Goal: Information Seeking & Learning: Find specific fact

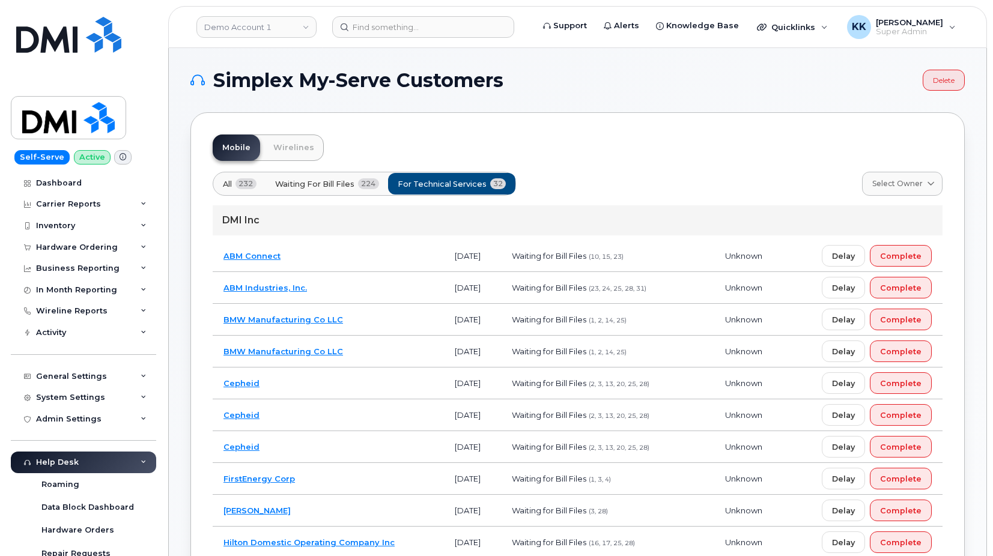
scroll to position [1007, 0]
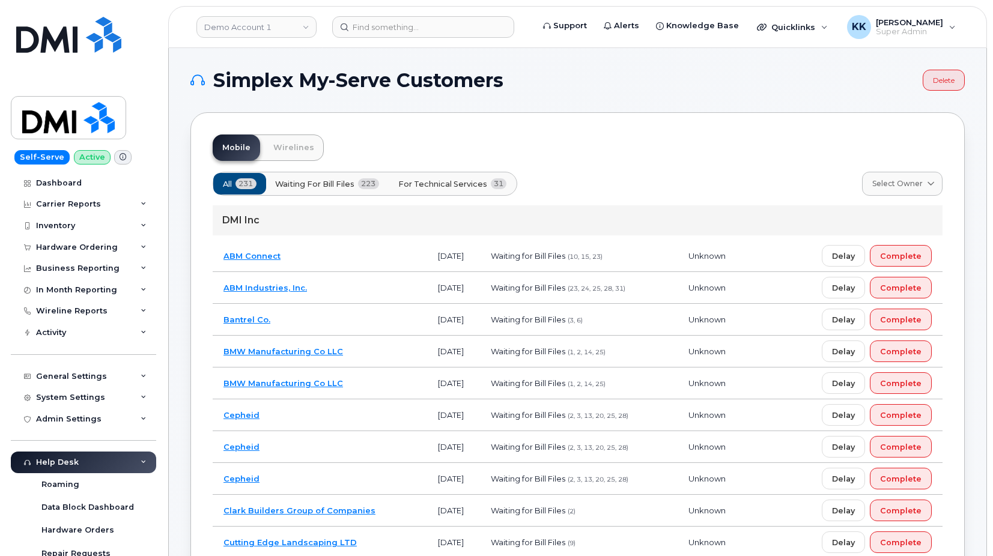
click at [492, 189] on button "For Technical Services 31" at bounding box center [452, 184] width 129 height 22
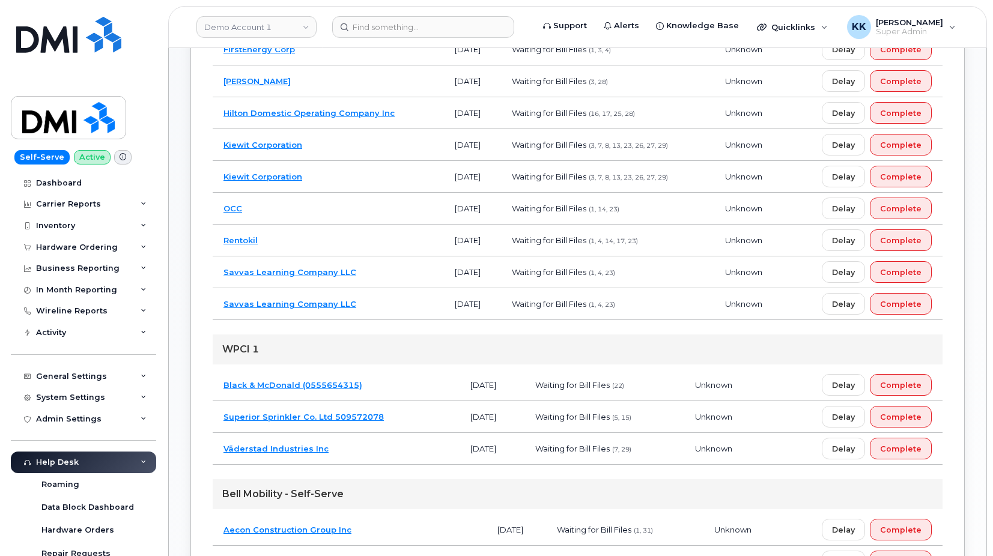
scroll to position [429, 0]
click at [332, 238] on td "Rentokil" at bounding box center [328, 241] width 231 height 32
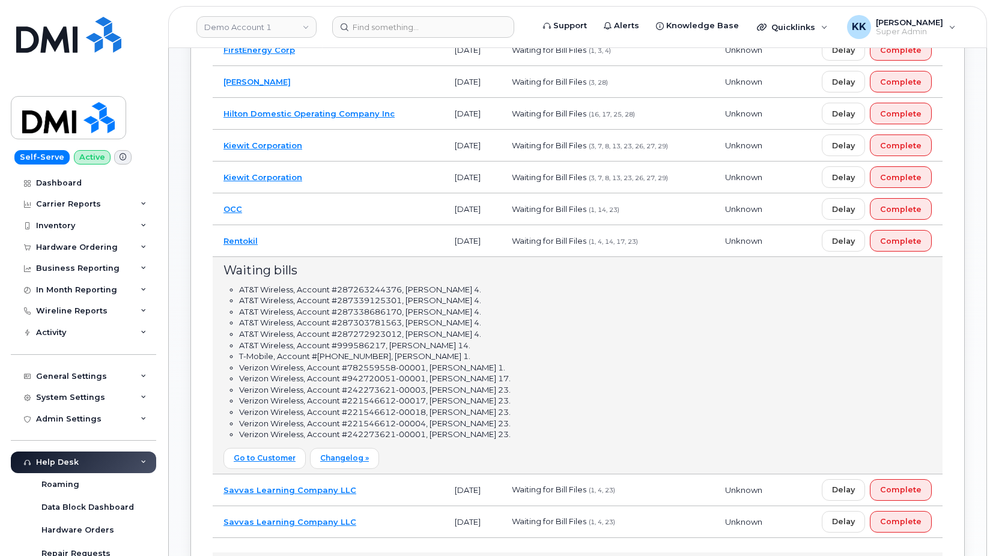
click at [384, 235] on td "Rentokil" at bounding box center [328, 241] width 231 height 32
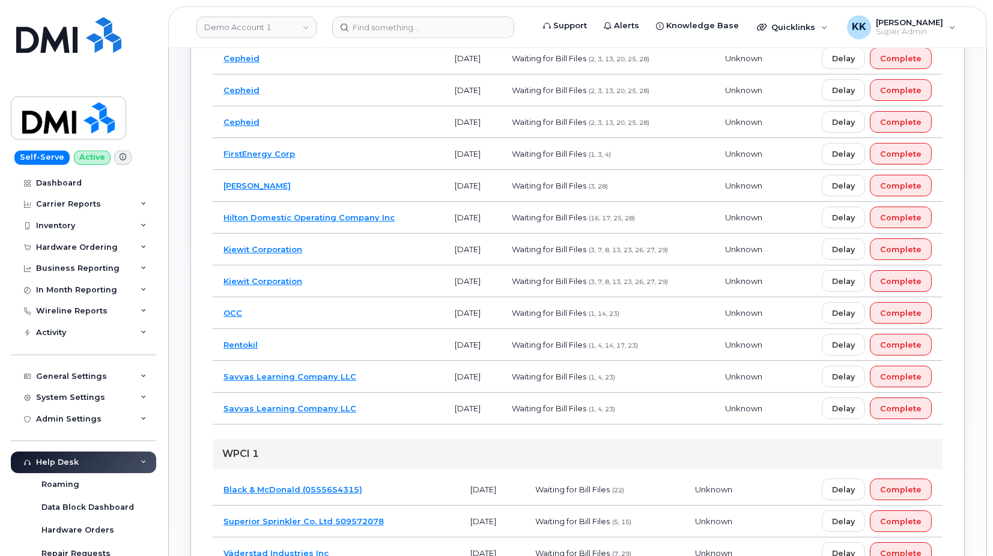
scroll to position [306, 0]
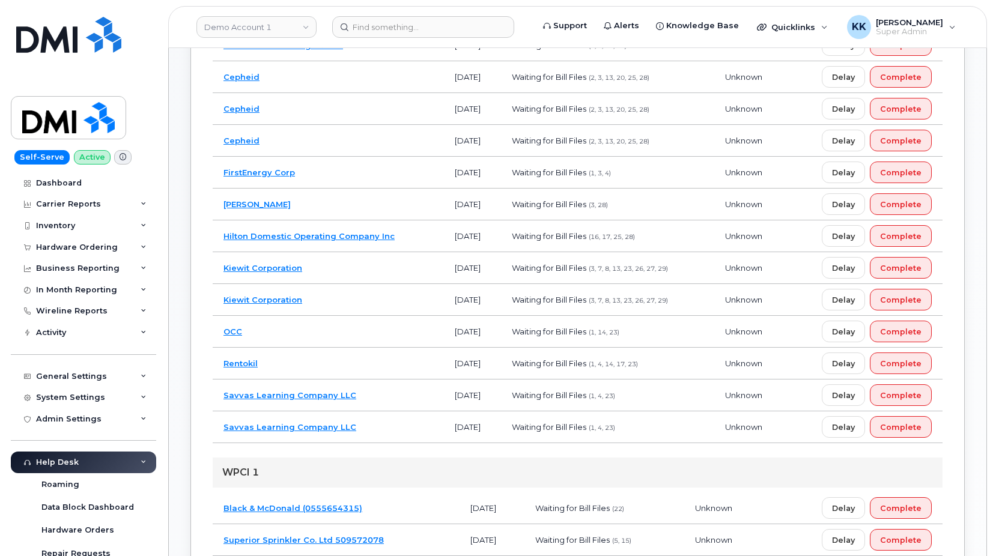
click at [376, 204] on td "Gannett Fleming" at bounding box center [328, 205] width 231 height 32
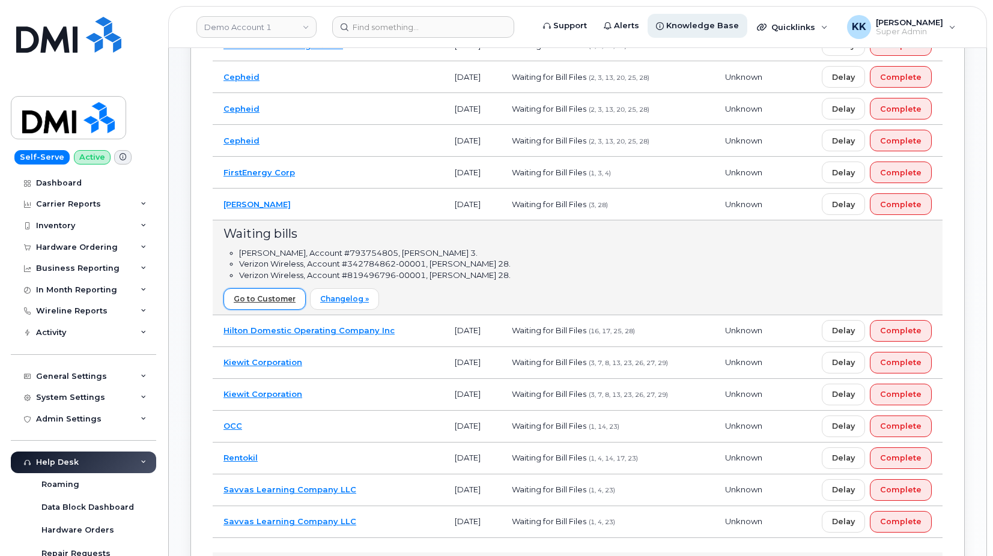
drag, startPoint x: 259, startPoint y: 305, endPoint x: 684, endPoint y: 32, distance: 504.4
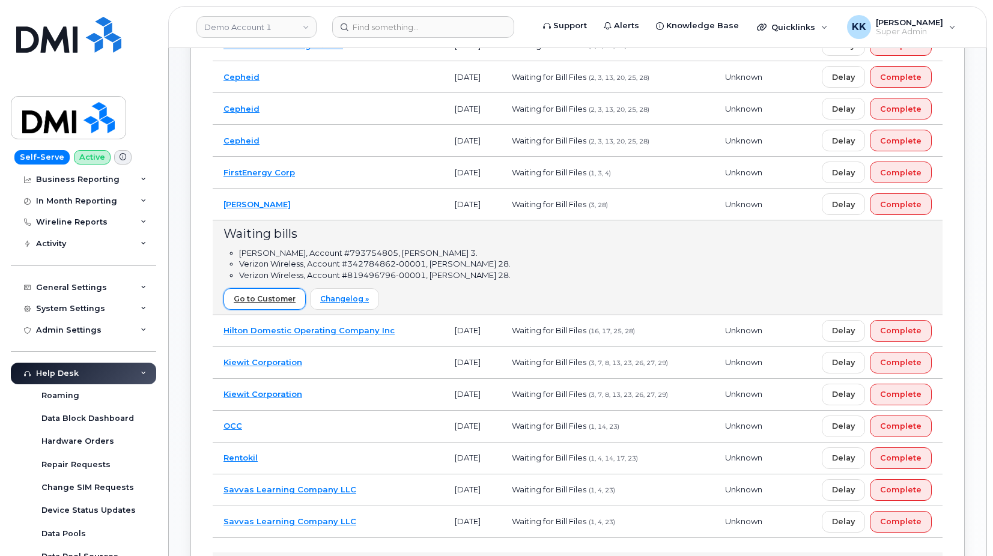
scroll to position [81, 0]
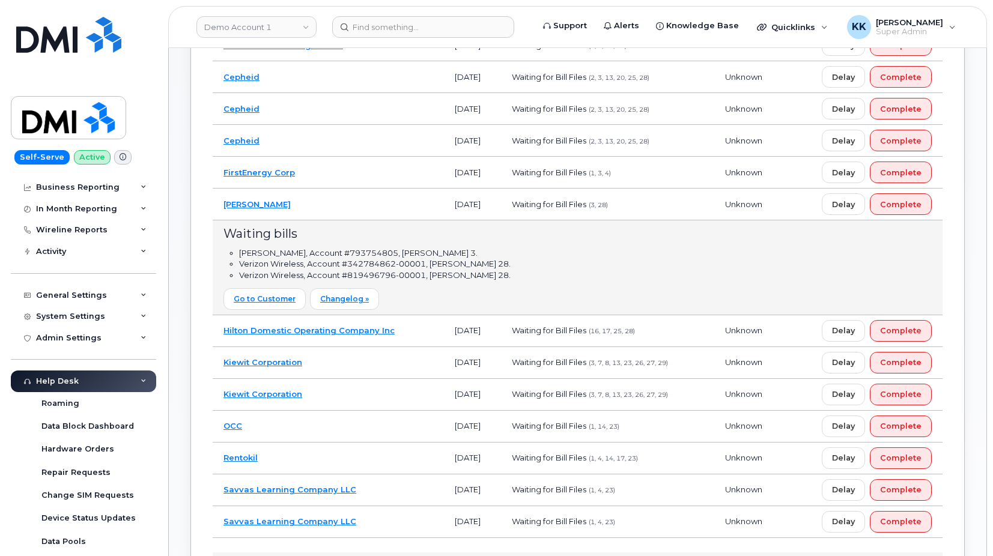
click at [326, 208] on td "Gannett Fleming" at bounding box center [328, 205] width 231 height 32
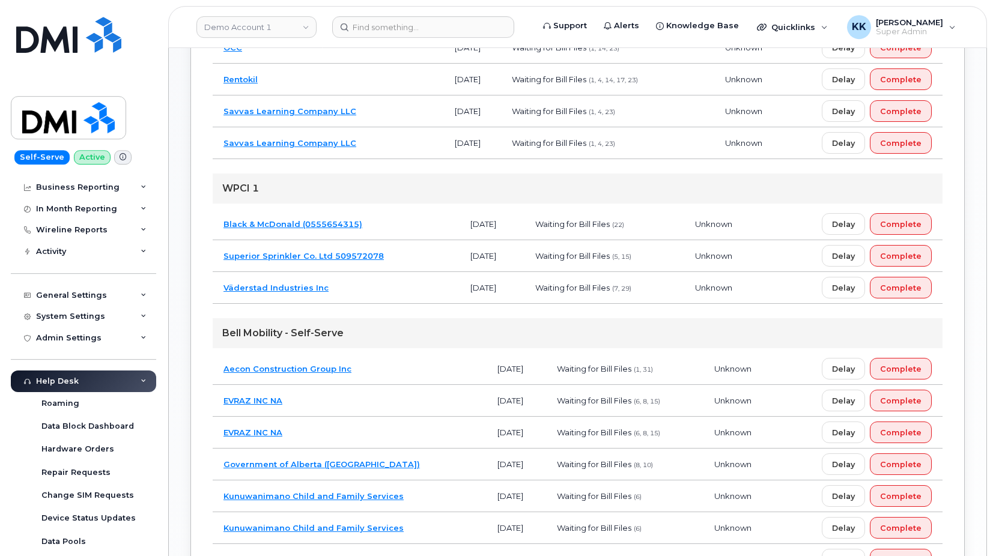
scroll to position [613, 0]
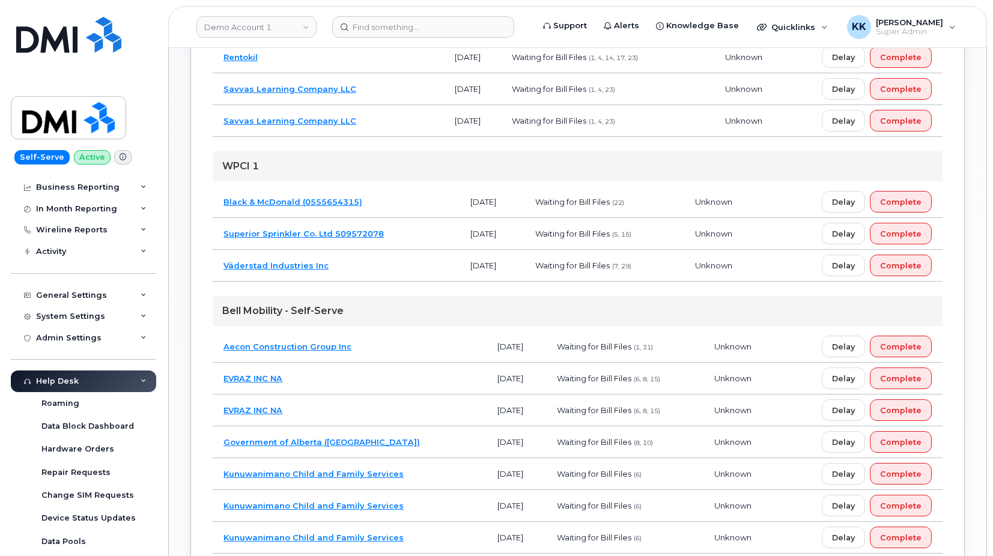
click at [326, 380] on td "EVRAZ INC NA" at bounding box center [350, 379] width 274 height 32
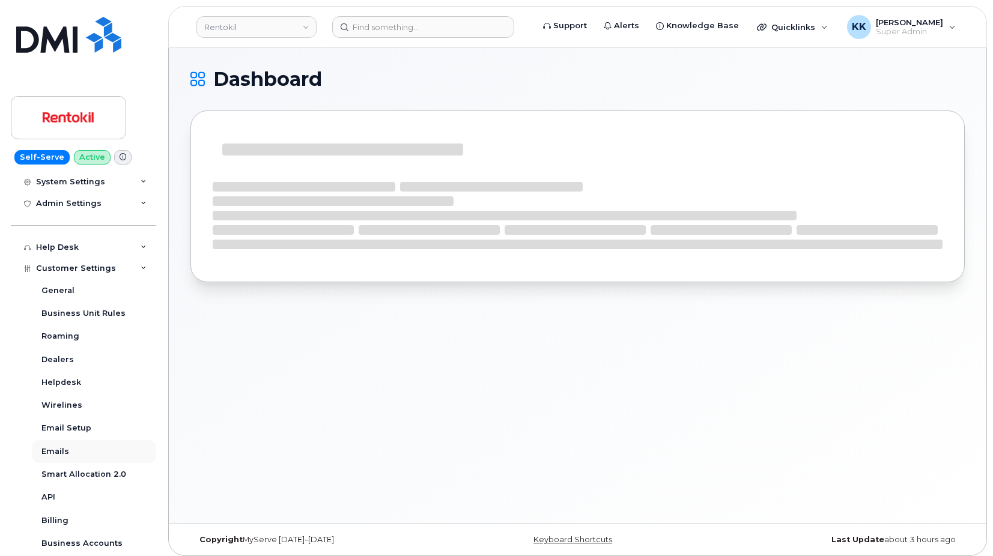
scroll to position [173, 0]
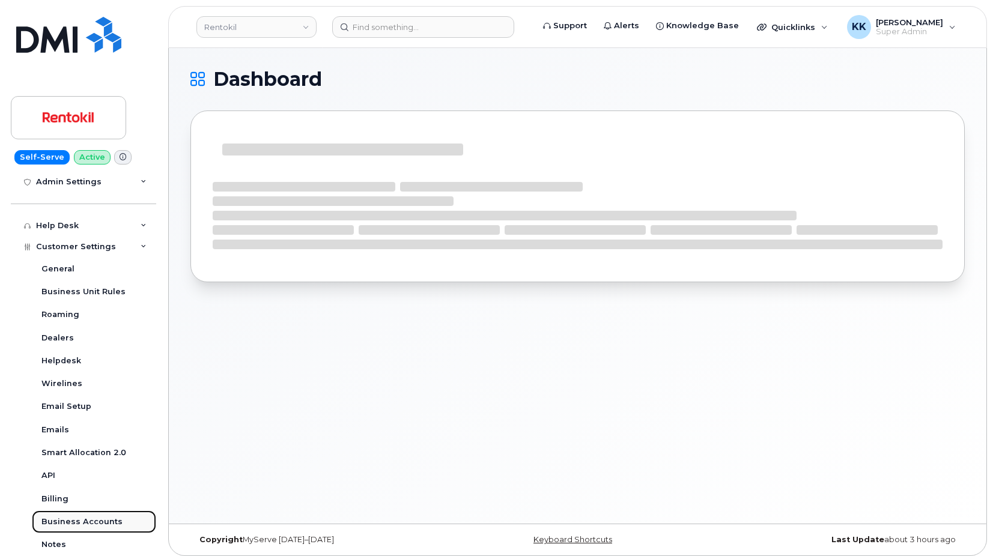
click at [72, 518] on div "Business Accounts" at bounding box center [81, 522] width 81 height 11
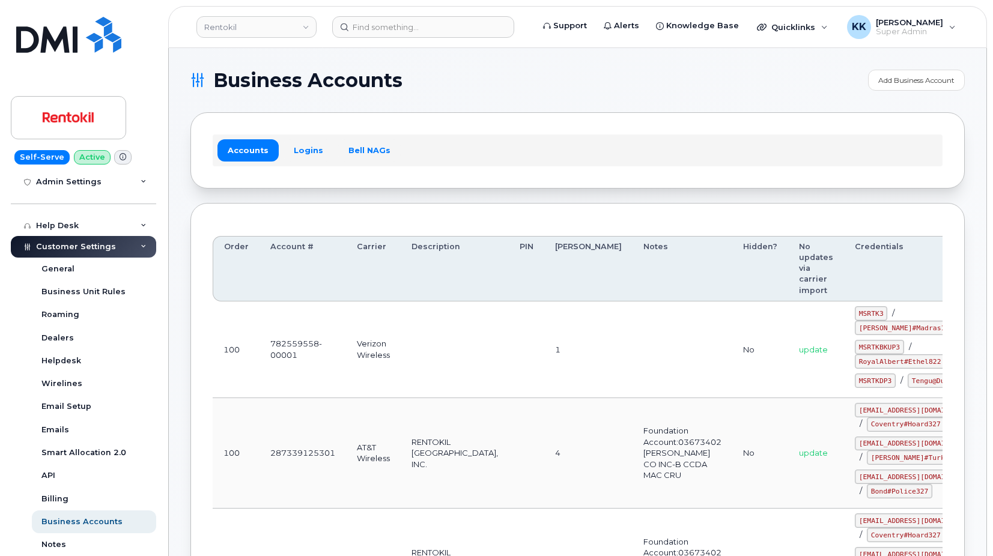
click at [314, 167] on div "Accounts Logins Bell NAGs" at bounding box center [577, 150] width 774 height 76
click at [313, 164] on div "Accounts Logins Bell NAGs" at bounding box center [578, 150] width 730 height 31
click at [312, 162] on div "Accounts Logins Bell NAGs" at bounding box center [578, 150] width 730 height 31
click at [312, 160] on link "Logins" at bounding box center [309, 150] width 50 height 22
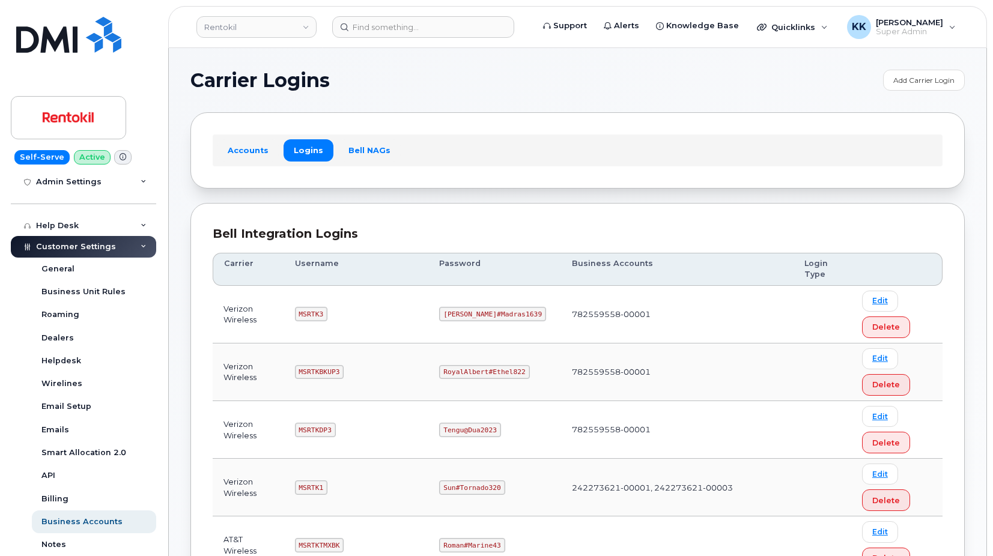
click at [313, 314] on code "MSRTK3" at bounding box center [311, 314] width 32 height 14
copy code "MSRTK3"
click at [491, 319] on code "Lovell#Madras1639" at bounding box center [492, 314] width 107 height 14
click at [491, 318] on code "Lovell#Madras1639" at bounding box center [492, 314] width 107 height 14
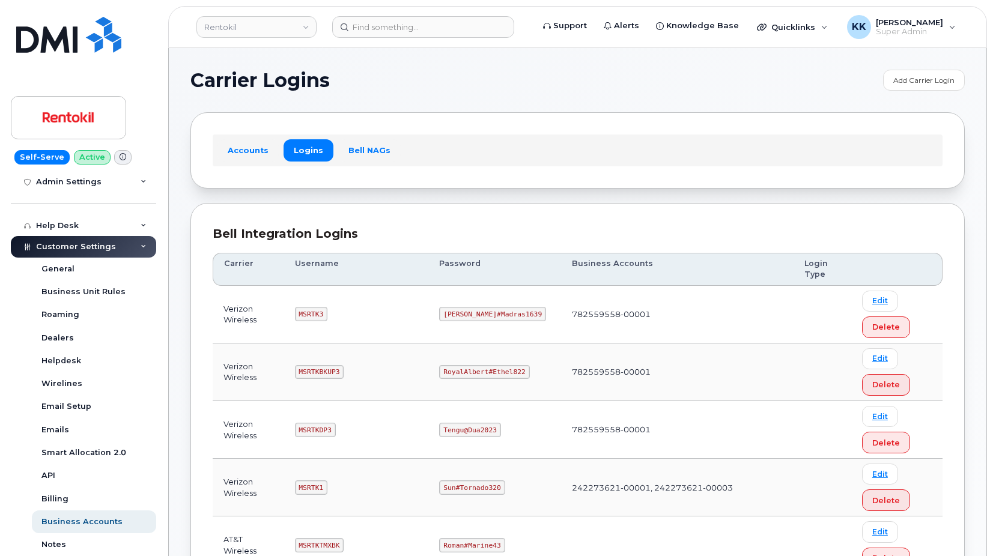
click at [491, 318] on code "Lovell#Madras1639" at bounding box center [492, 314] width 107 height 14
click at [326, 371] on code "MSRTKBKUP3" at bounding box center [319, 372] width 49 height 14
copy code "MSRTKBKUP3"
click at [496, 374] on code "RoyalAlbert#Ethel822" at bounding box center [484, 372] width 90 height 14
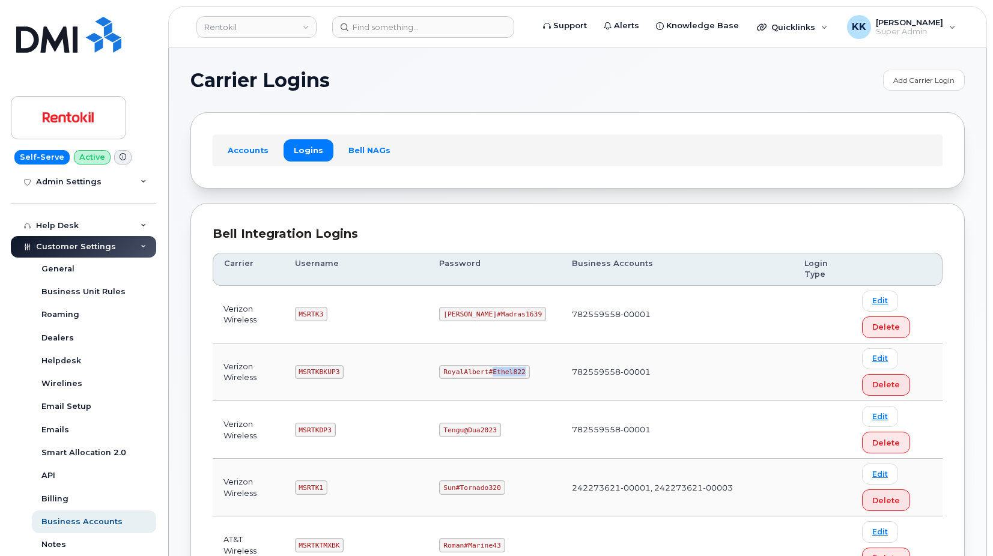
click at [496, 374] on code "RoyalAlbert#Ethel822" at bounding box center [484, 372] width 90 height 14
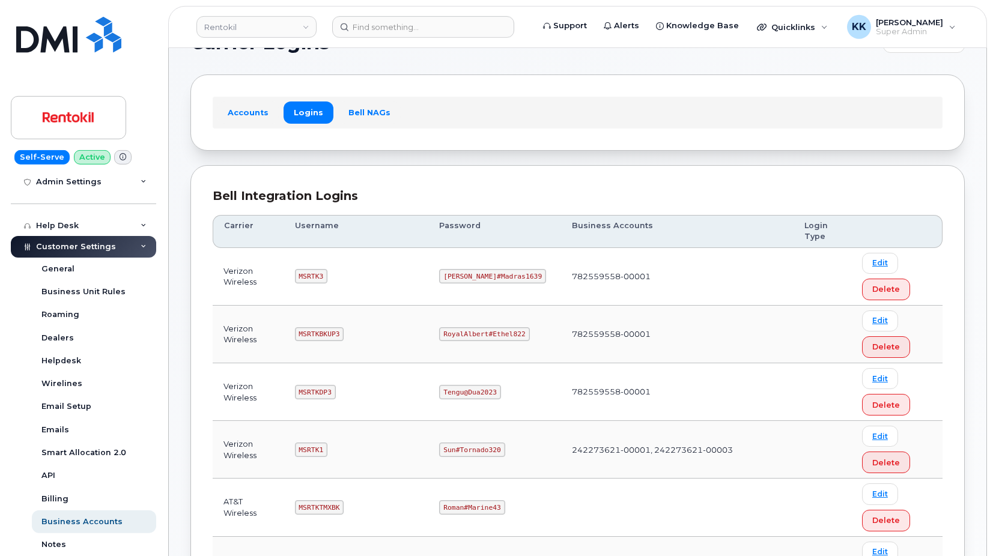
scroll to position [61, 0]
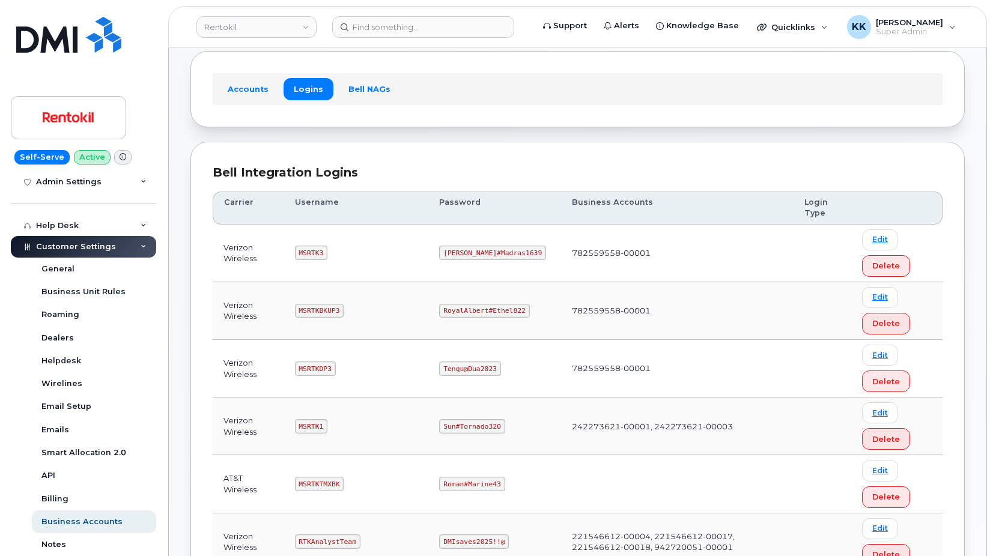
click at [312, 371] on code "MSRTKDP3" at bounding box center [315, 369] width 41 height 14
copy code "MSRTKDP3"
click at [471, 366] on code "Tengu@Dua2023" at bounding box center [469, 369] width 61 height 14
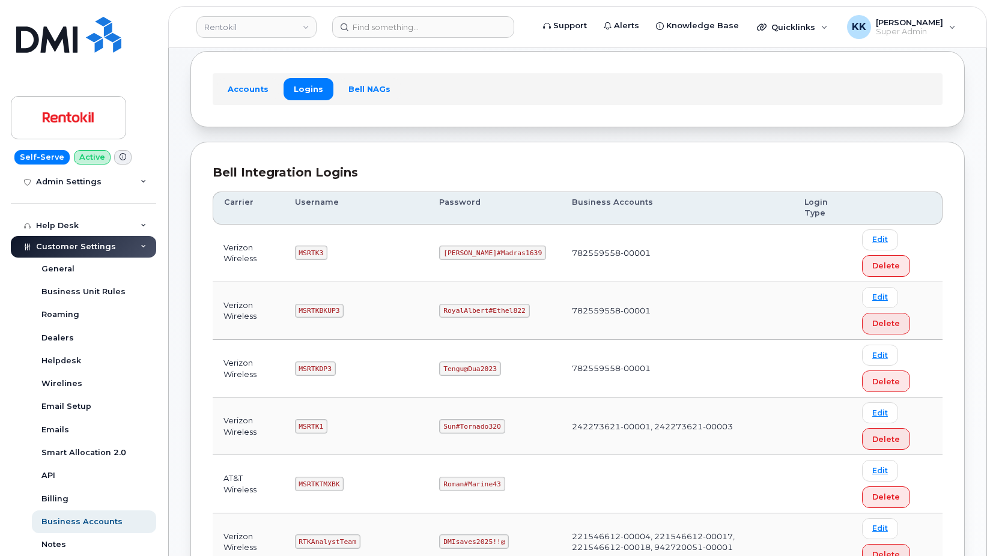
click at [471, 366] on code "Tengu@Dua2023" at bounding box center [469, 369] width 61 height 14
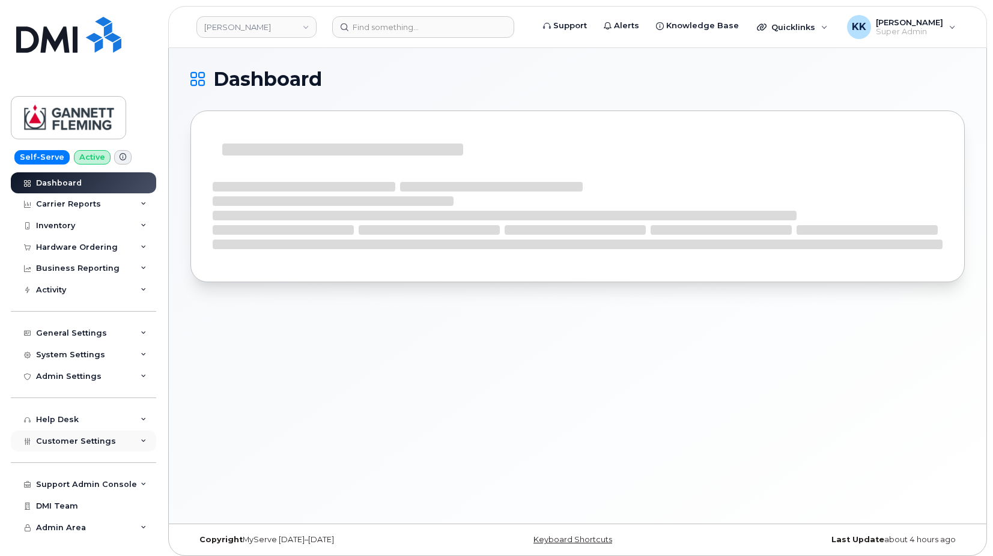
click at [88, 437] on span "Customer Settings" at bounding box center [76, 441] width 80 height 9
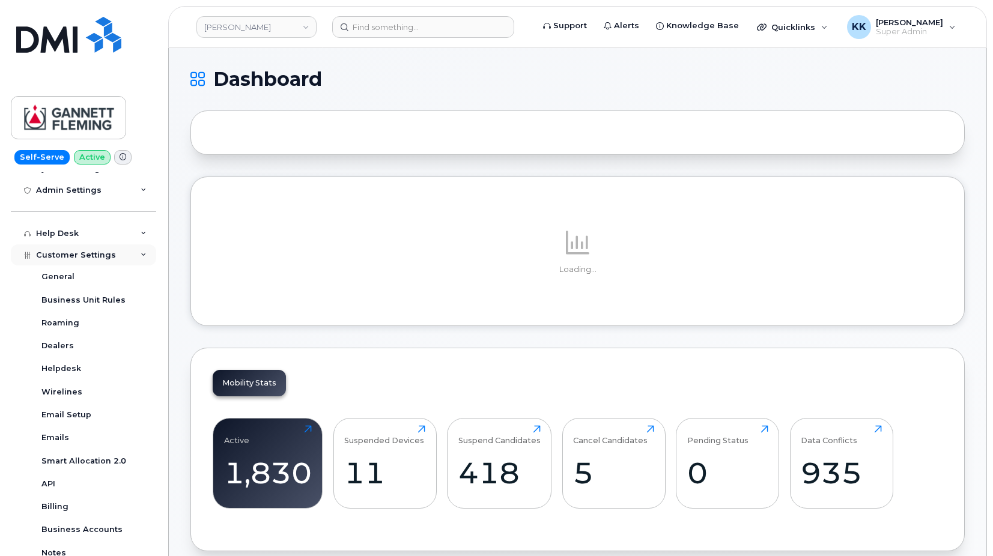
scroll to position [326, 0]
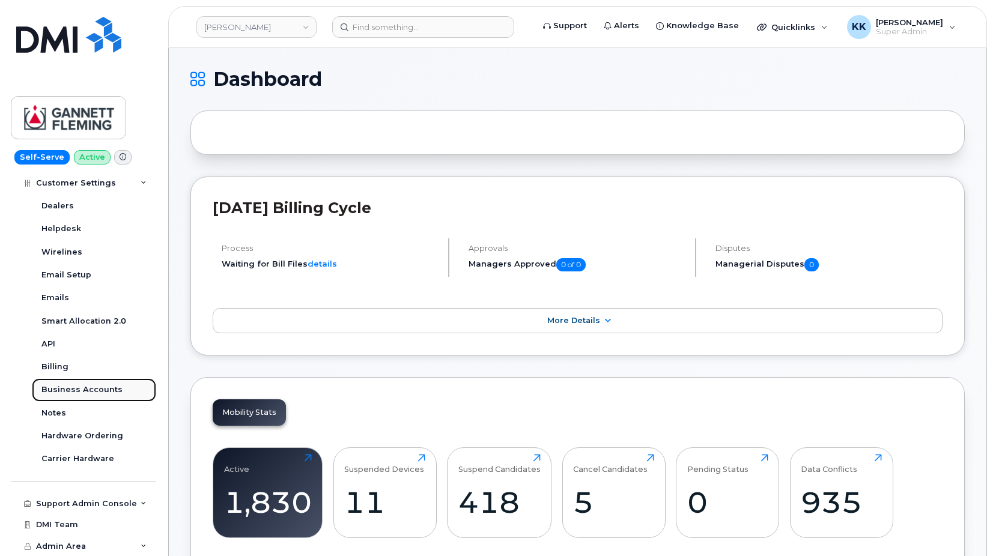
click at [82, 392] on div "Business Accounts" at bounding box center [81, 389] width 81 height 11
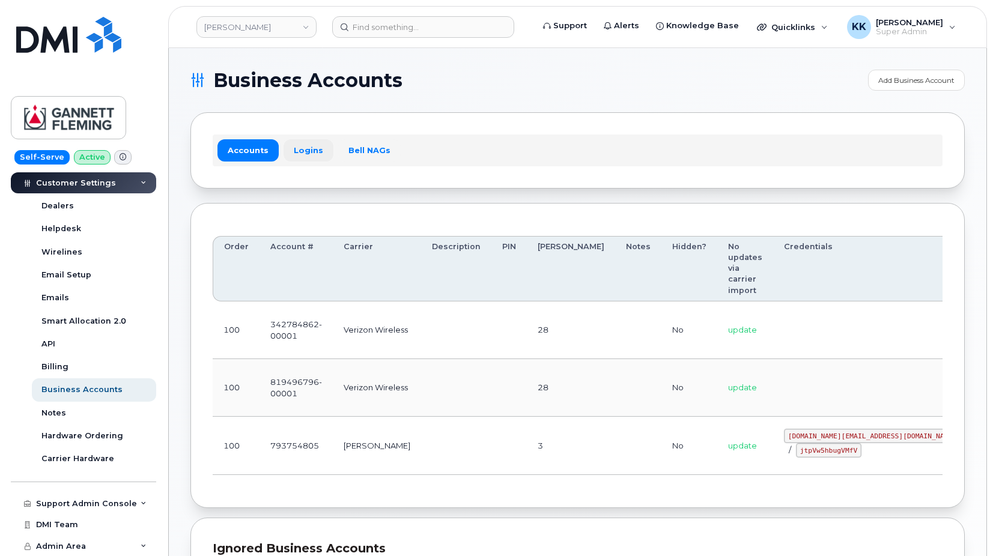
click at [306, 155] on link "Logins" at bounding box center [309, 150] width 50 height 22
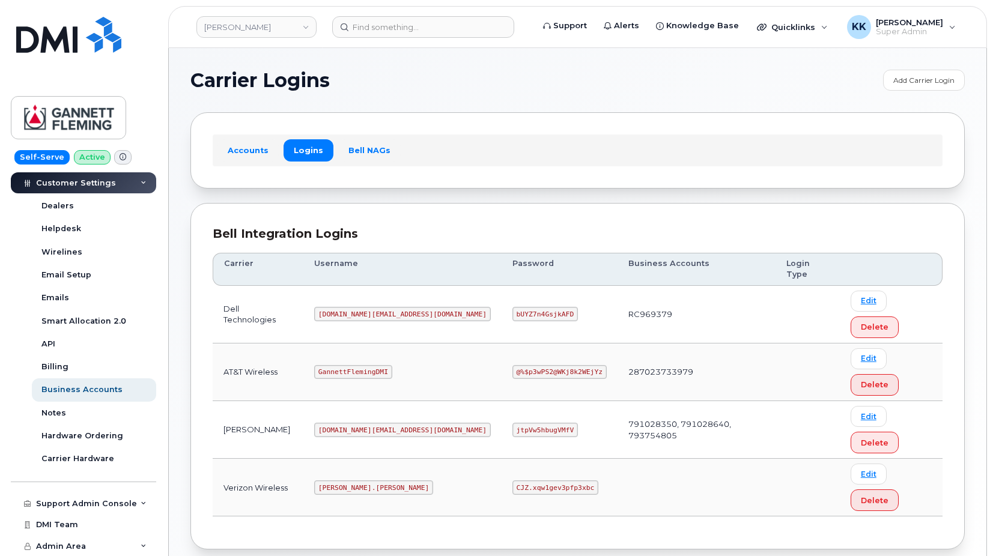
click at [372, 423] on code "mms.consulting@dminc.com" at bounding box center [402, 430] width 177 height 14
click at [512, 423] on code "jtpVw5hbugVMfV" at bounding box center [544, 430] width 65 height 14
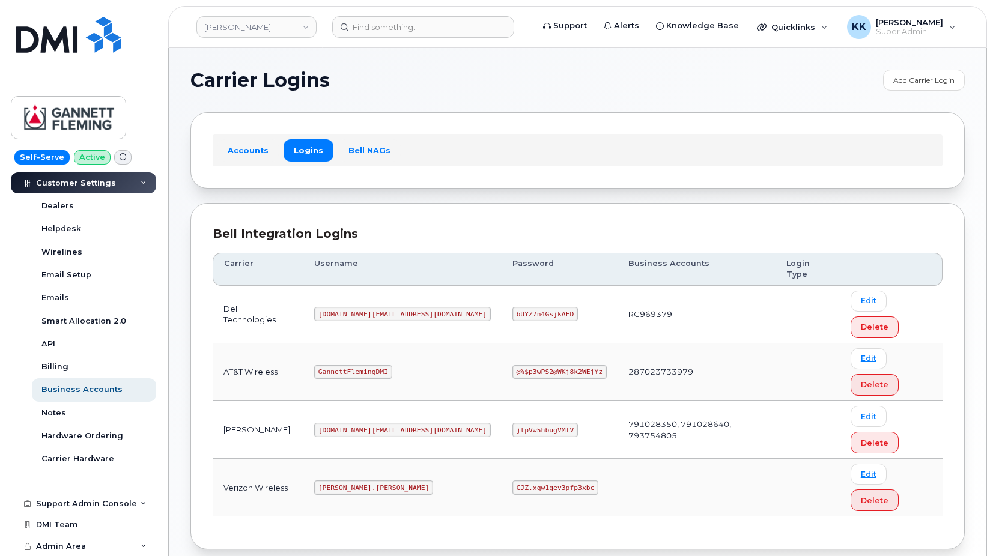
click at [512, 423] on code "jtpVw5hbugVMfV" at bounding box center [544, 430] width 65 height 14
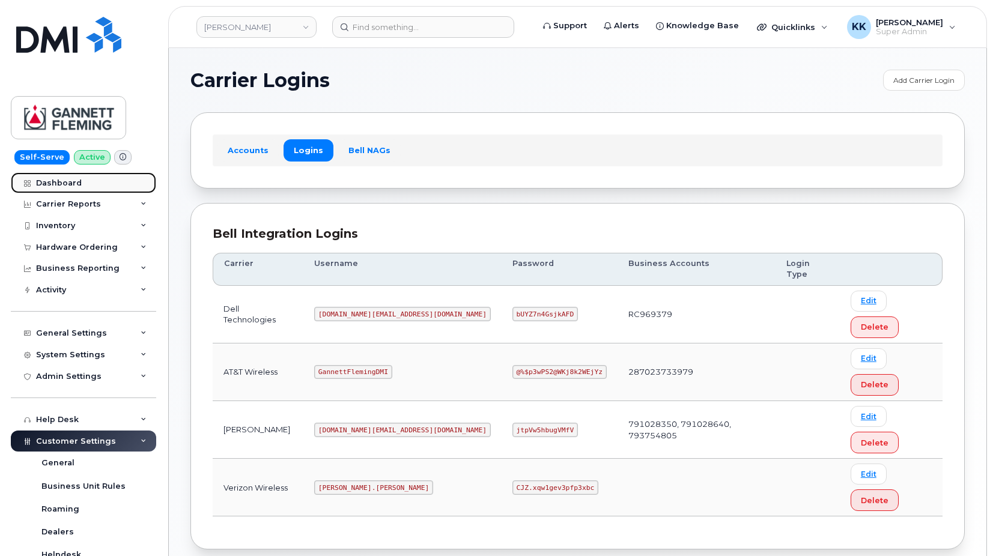
click at [74, 183] on div "Dashboard" at bounding box center [59, 183] width 46 height 10
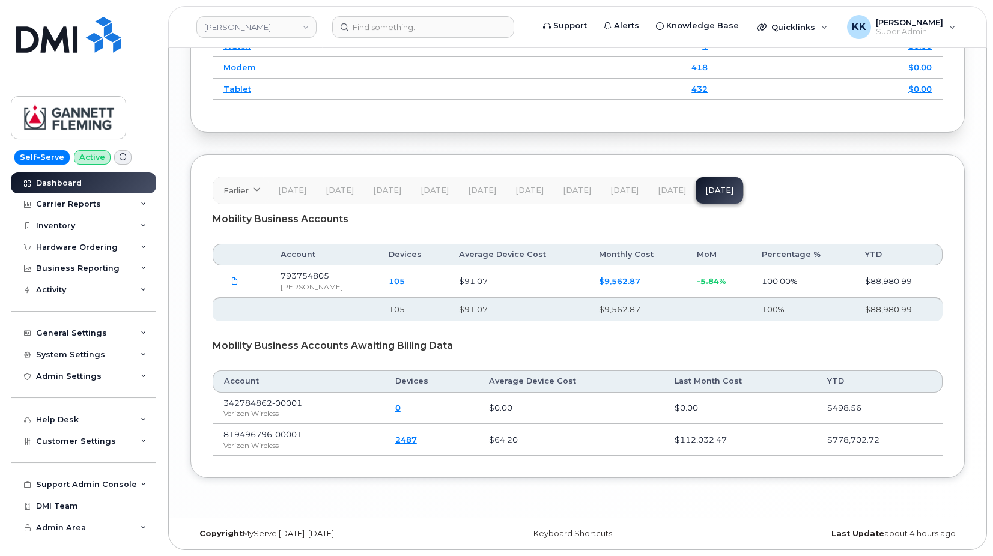
scroll to position [1766, 0]
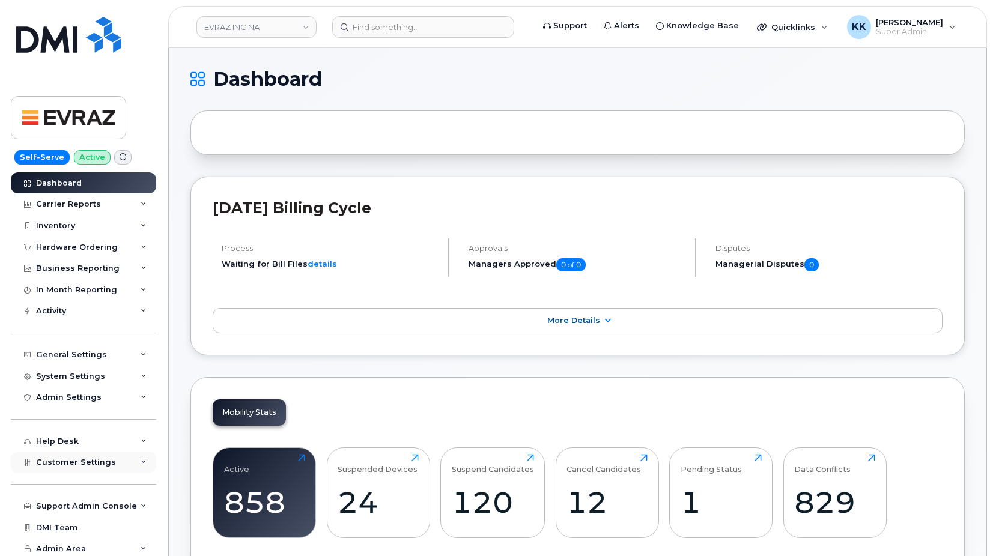
click at [70, 469] on div "Customer Settings" at bounding box center [83, 463] width 145 height 22
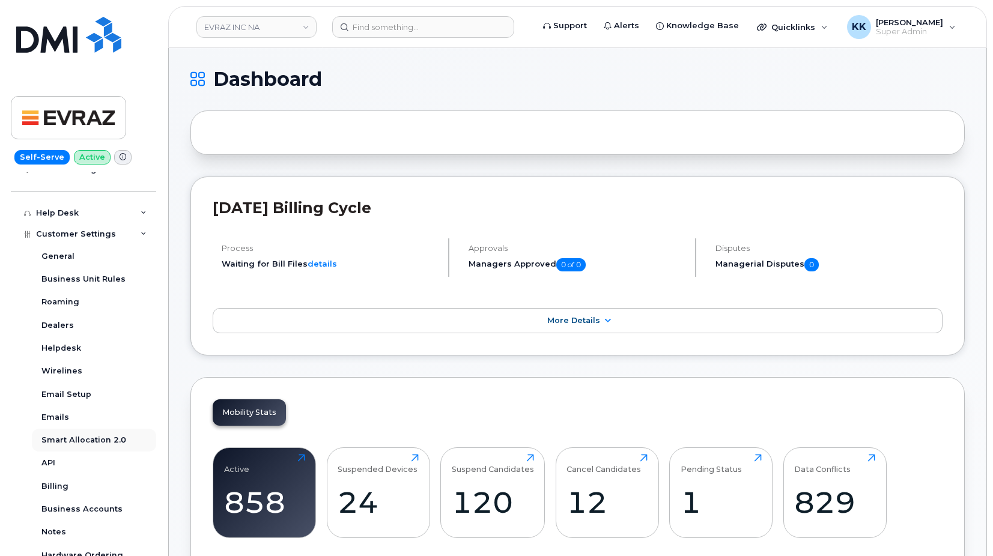
scroll to position [231, 0]
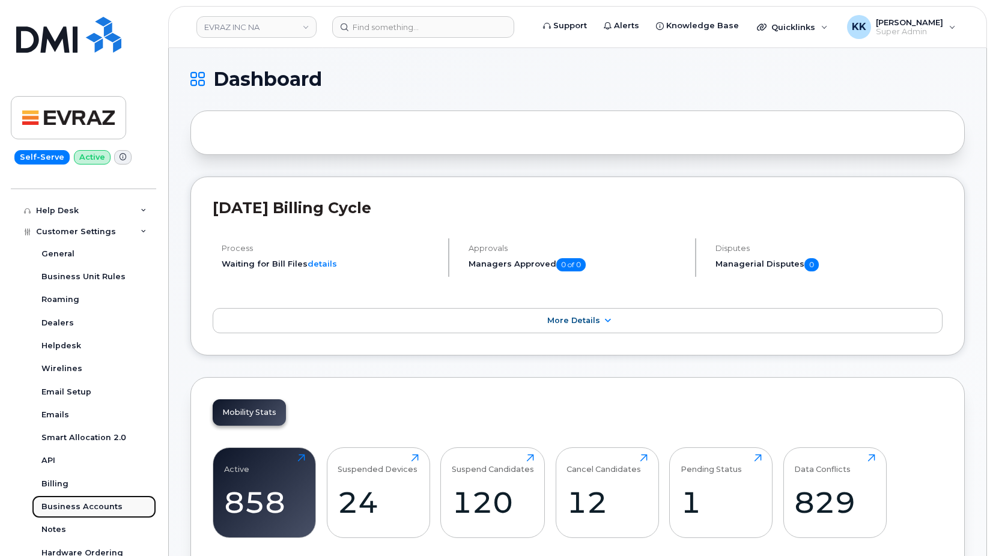
click at [92, 508] on div "Business Accounts" at bounding box center [81, 507] width 81 height 11
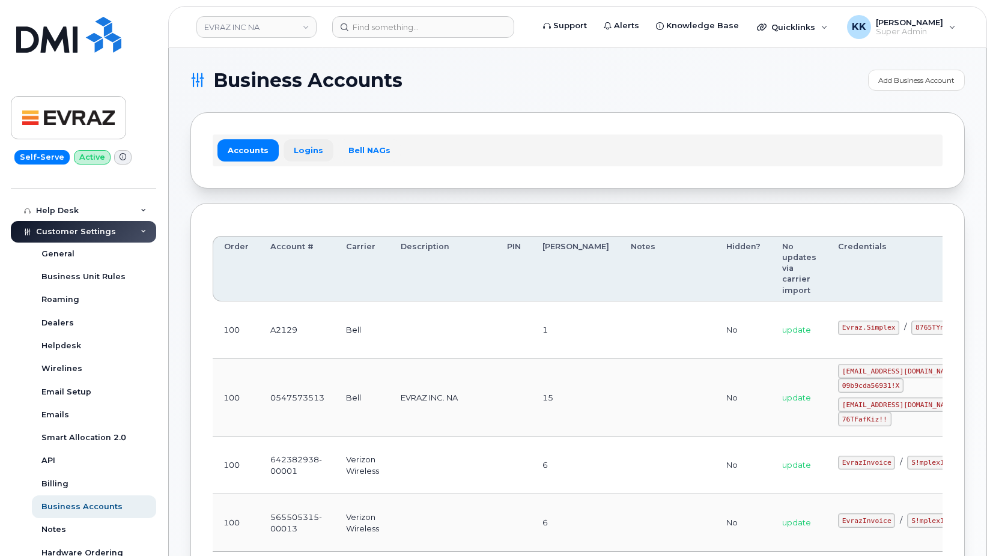
click at [315, 153] on link "Logins" at bounding box center [309, 150] width 50 height 22
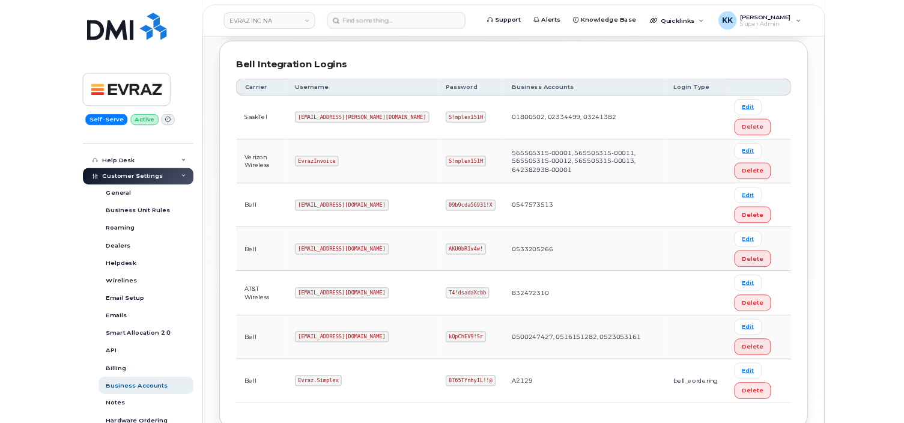
scroll to position [245, 0]
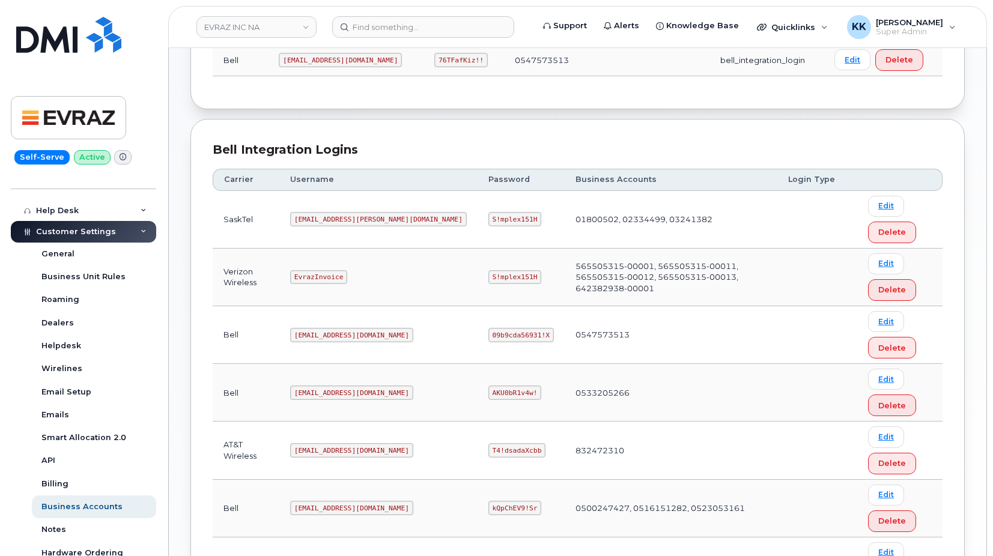
click at [338, 220] on code "[EMAIL_ADDRESS][PERSON_NAME][DOMAIN_NAME]" at bounding box center [378, 219] width 177 height 14
click at [488, 218] on code "S!mplex151H" at bounding box center [514, 219] width 53 height 14
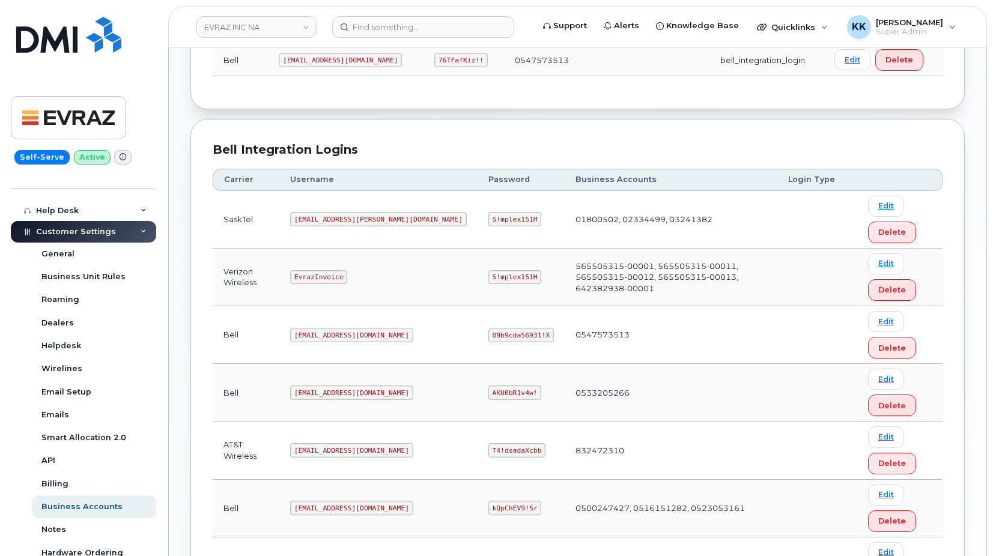
click at [488, 218] on code "S!mplex151H" at bounding box center [514, 219] width 53 height 14
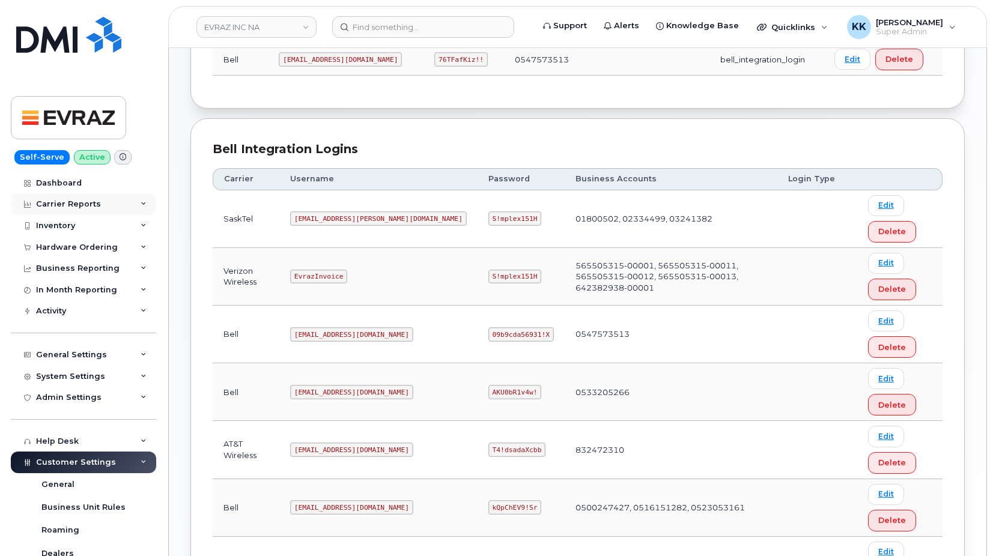
scroll to position [0, 0]
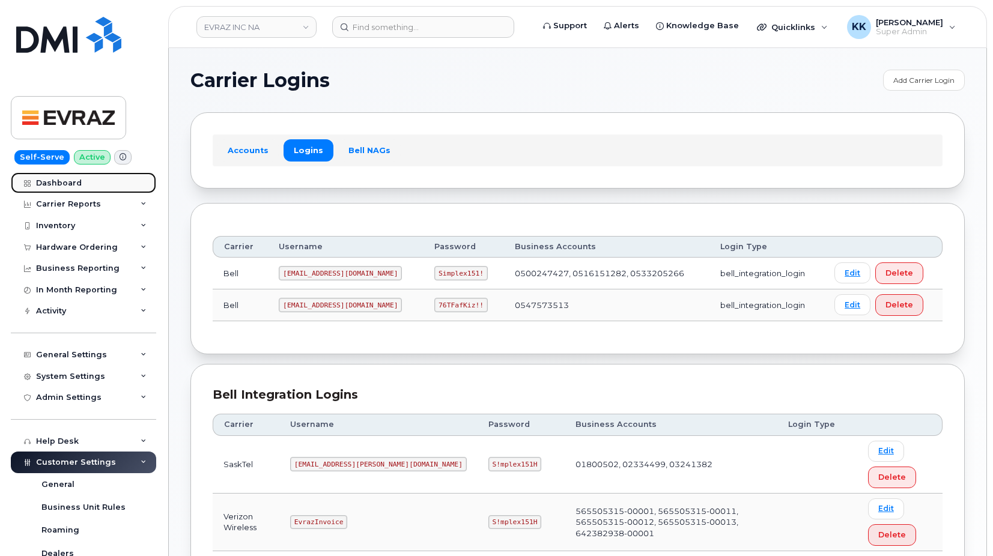
click at [82, 184] on link "Dashboard" at bounding box center [83, 183] width 145 height 22
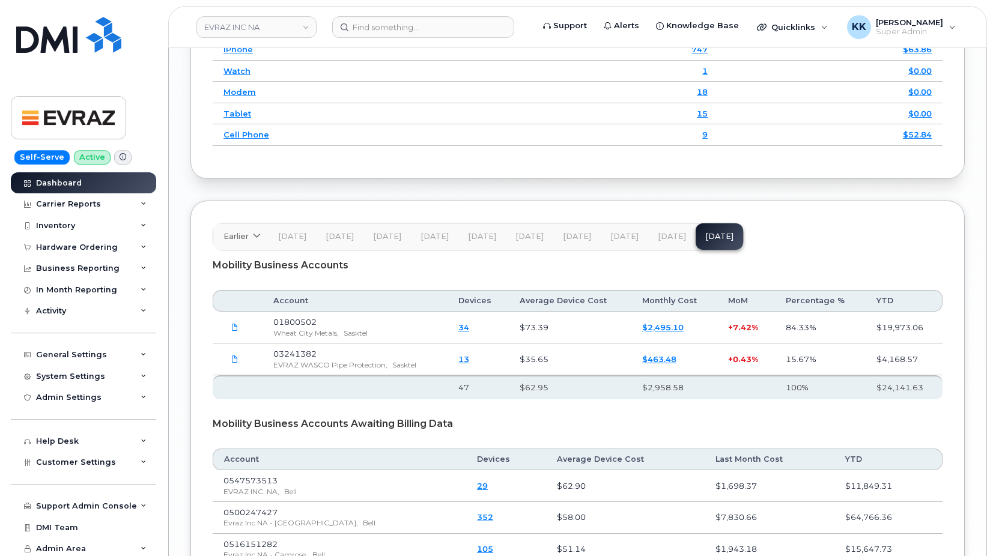
scroll to position [1638, 0]
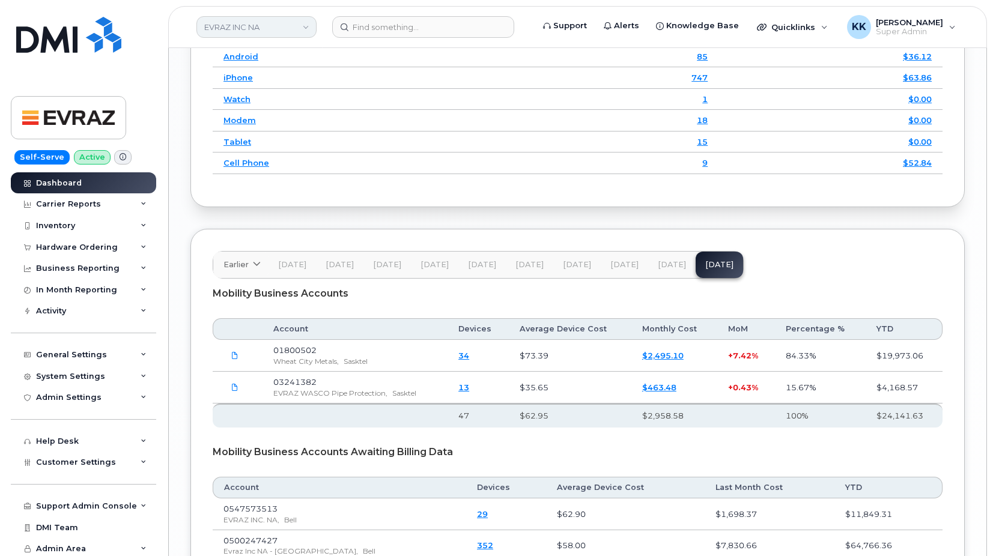
click at [275, 28] on link "EVRAZ INC NA" at bounding box center [256, 27] width 120 height 22
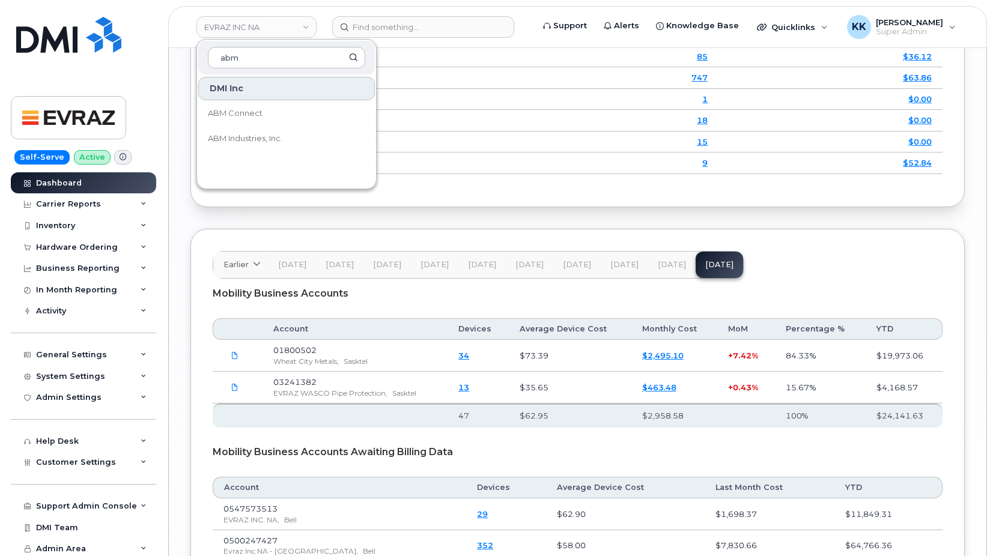
type input "abm"
click at [258, 151] on div "DMI Inc ABM Connect ABM Industries, Inc." at bounding box center [286, 130] width 179 height 108
click at [258, 141] on span "ABM Industries, Inc." at bounding box center [245, 139] width 74 height 12
